Goal: Information Seeking & Learning: Understand process/instructions

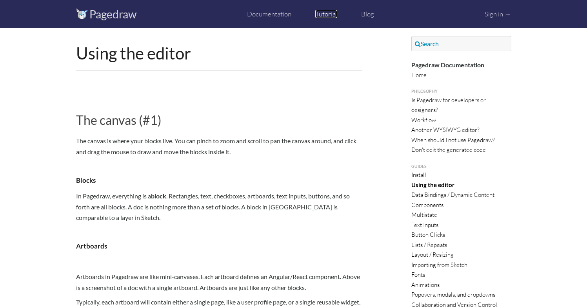
click at [326, 17] on link "Tutorial" at bounding box center [326, 14] width 22 height 8
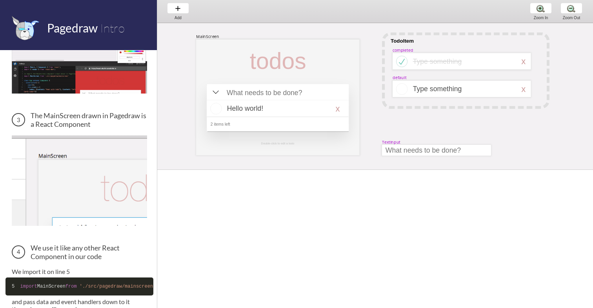
scroll to position [309, 0]
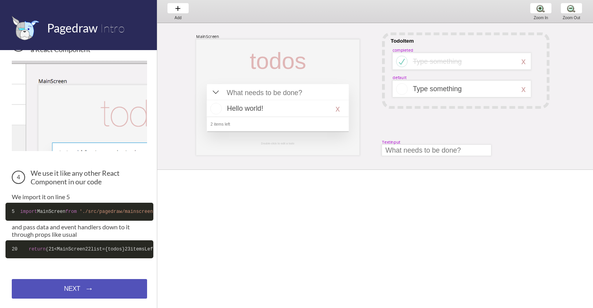
click at [84, 289] on div "NEXT → NEXT → NEXT →" at bounding box center [79, 289] width 135 height 20
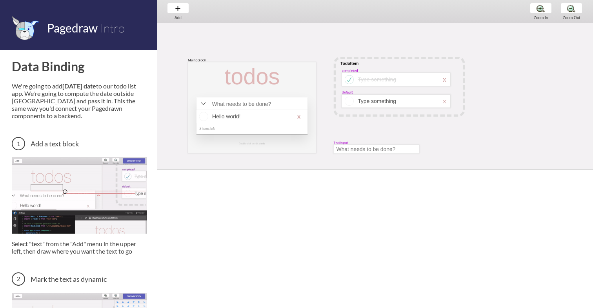
scroll to position [11, 0]
